Goal: Find specific page/section: Find specific page/section

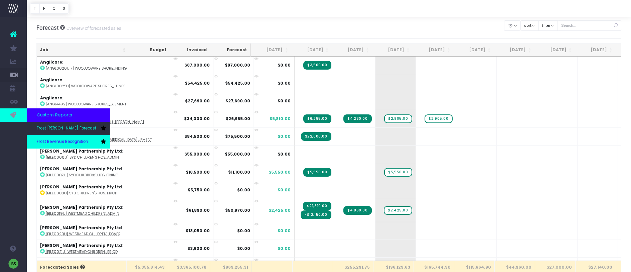
click at [57, 138] on link "Frost Revenue Recognition" at bounding box center [69, 141] width 84 height 13
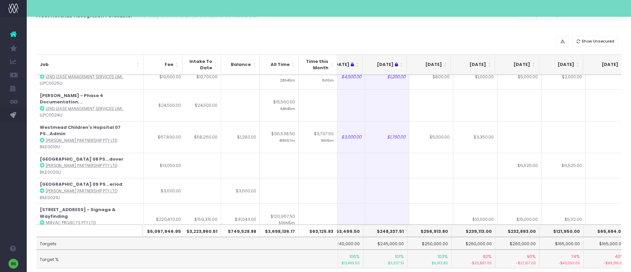
scroll to position [696, 63]
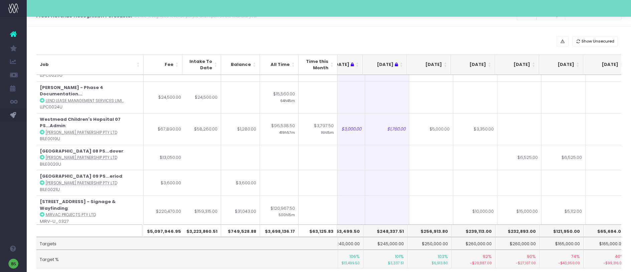
click at [489, 63] on th "[DATE]" at bounding box center [473, 64] width 44 height 20
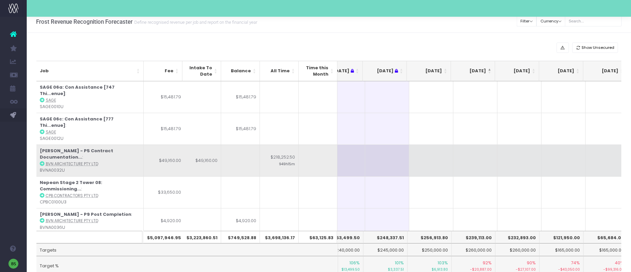
scroll to position [0, 0]
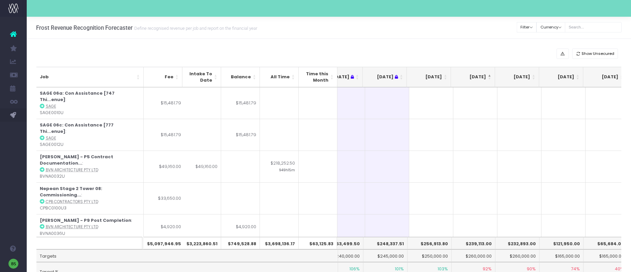
click at [445, 75] on th "[DATE]" at bounding box center [429, 77] width 44 height 20
click at [446, 75] on th "[DATE]" at bounding box center [429, 77] width 44 height 20
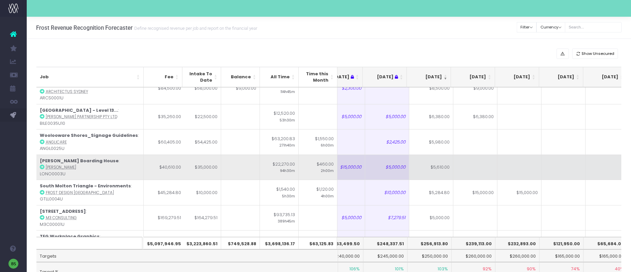
scroll to position [362, 63]
